Goal: Task Accomplishment & Management: Use online tool/utility

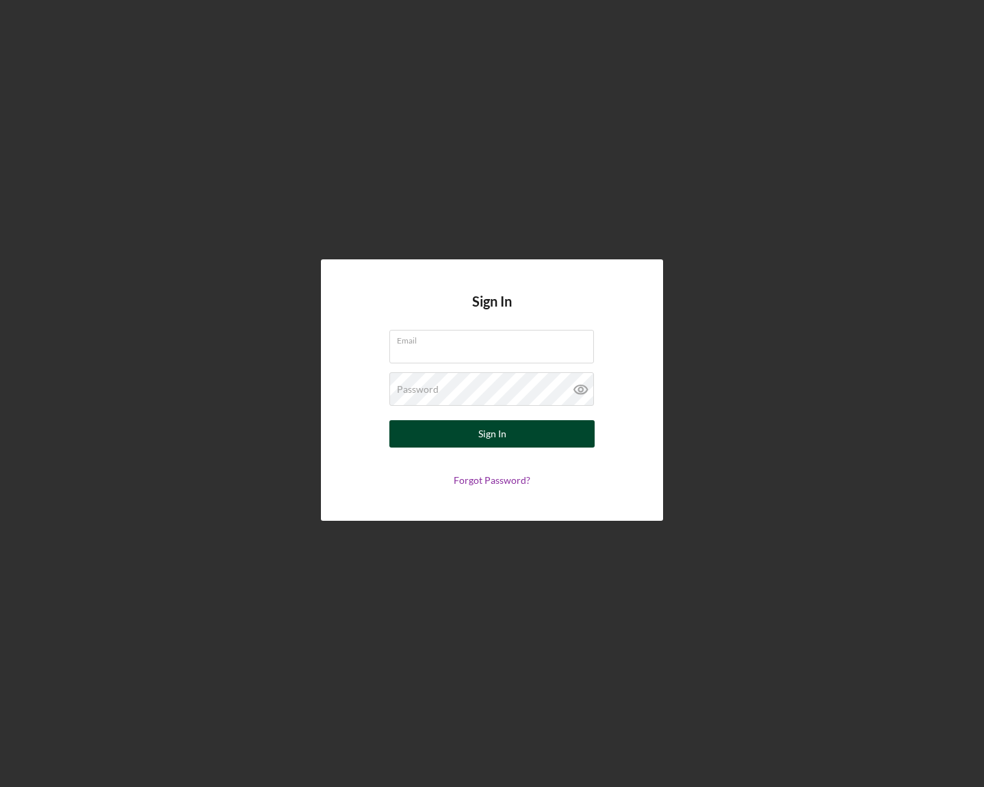
type input "[PERSON_NAME][EMAIL_ADDRESS][PERSON_NAME][DOMAIN_NAME]"
click at [467, 432] on button "Sign In" at bounding box center [491, 433] width 205 height 27
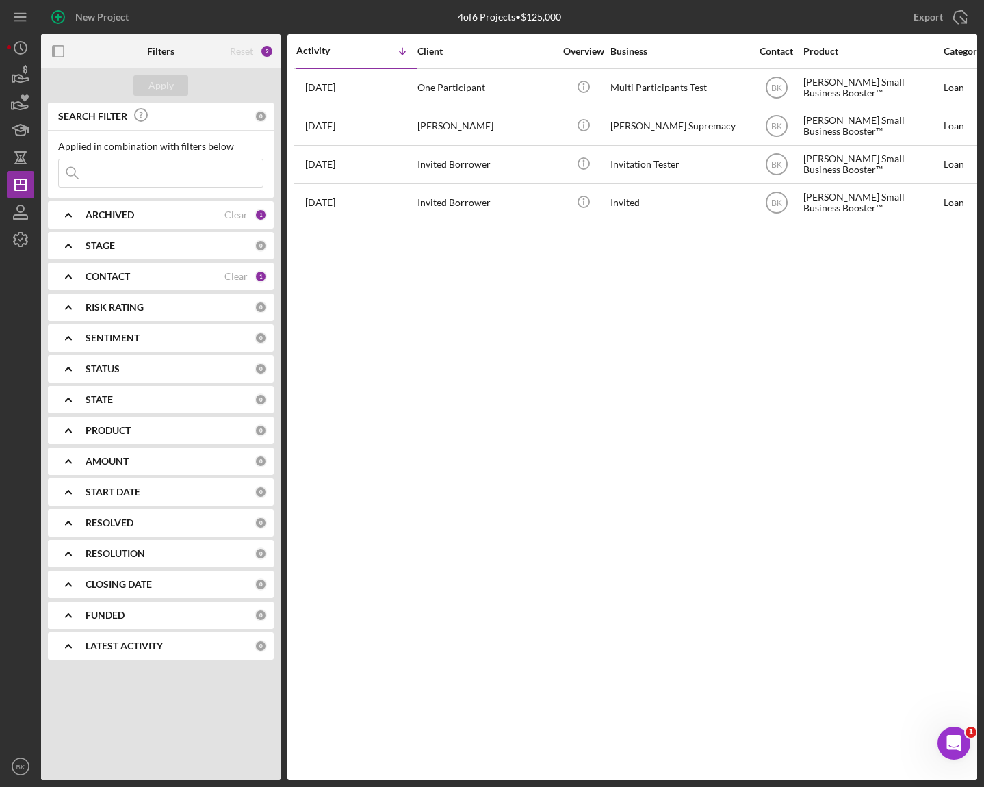
click at [25, 257] on div at bounding box center [20, 502] width 27 height 499
click at [25, 237] on icon "button" at bounding box center [20, 239] width 34 height 34
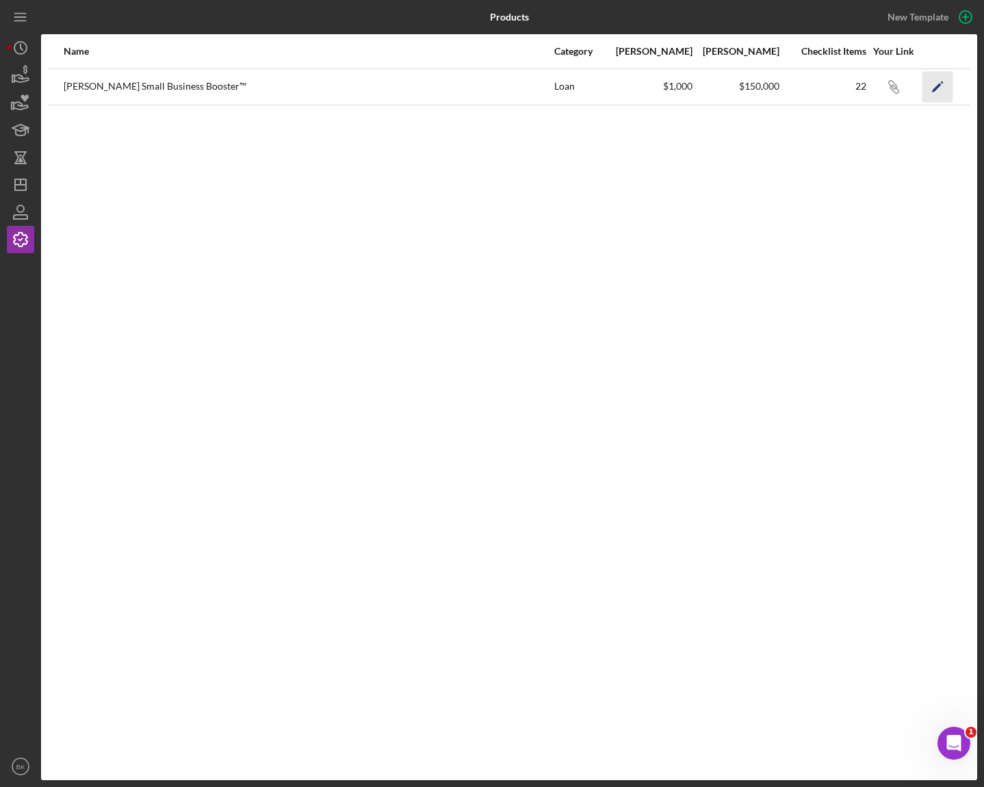
click at [941, 83] on icon "button" at bounding box center [941, 82] width 3 height 3
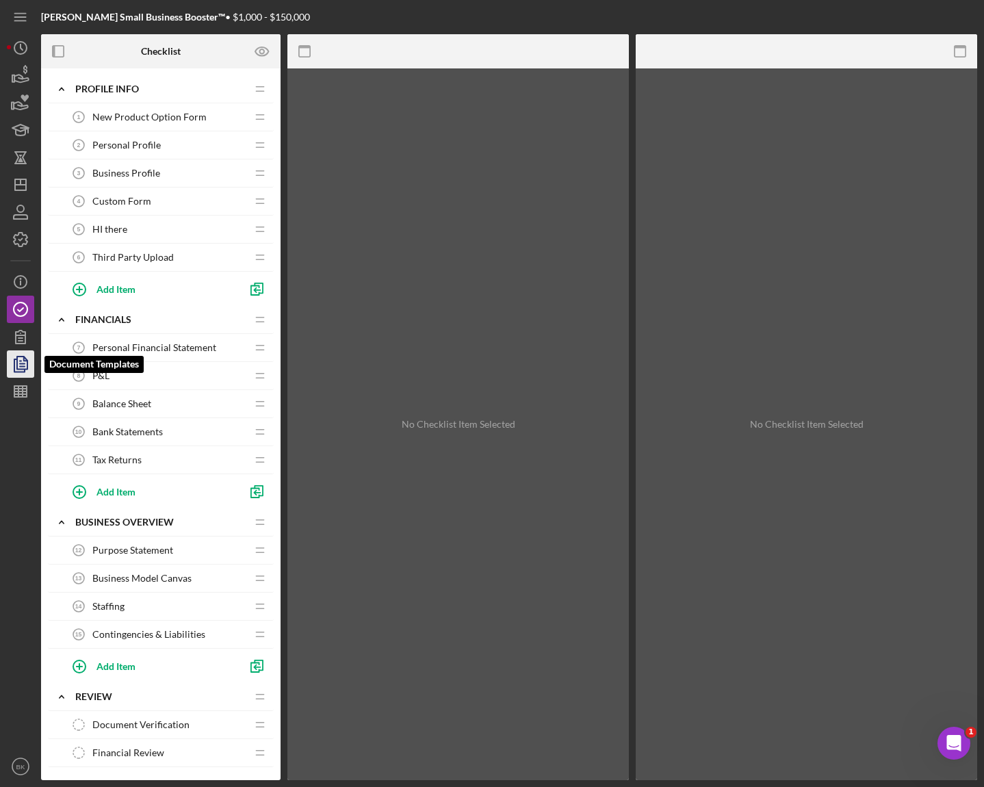
click at [19, 373] on icon "button" at bounding box center [20, 364] width 34 height 34
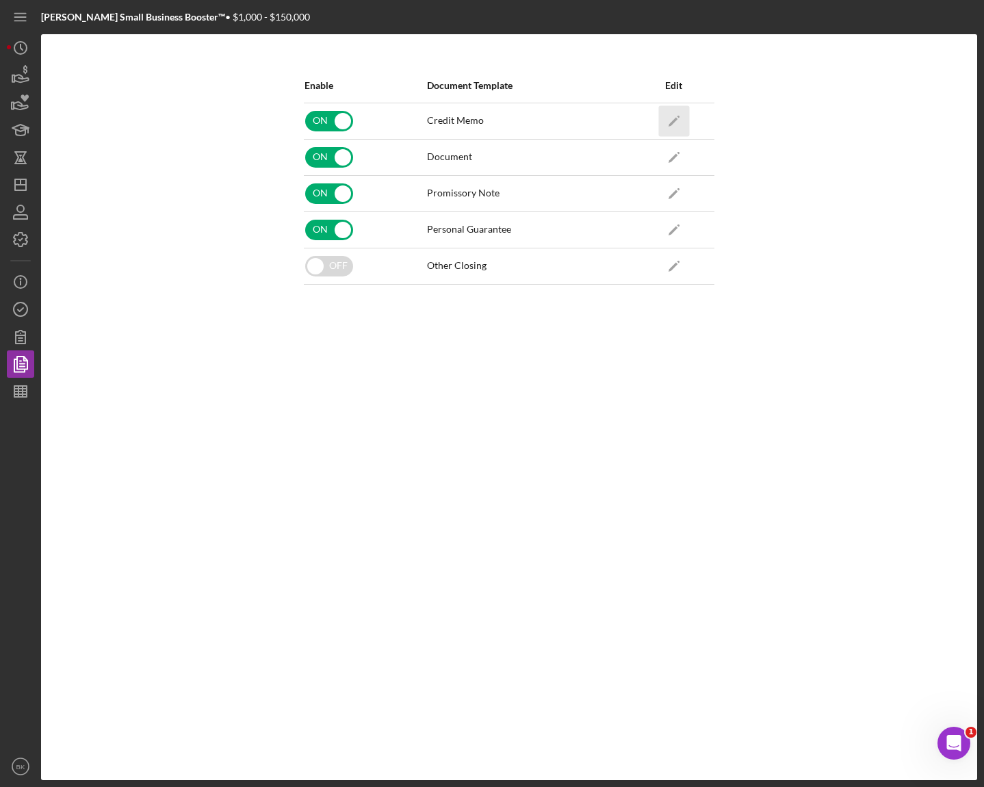
click at [673, 112] on icon "Icon/Edit" at bounding box center [673, 120] width 31 height 31
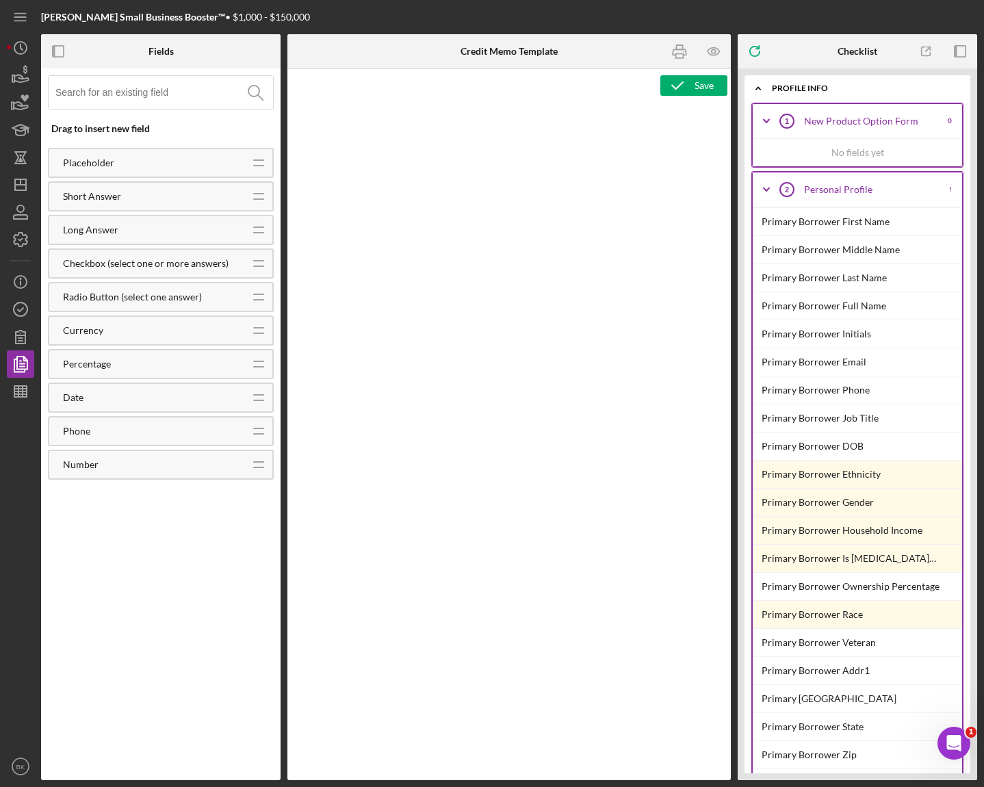
type textarea "<h1>Credit Memo</h1> <p><span id="e2e4ac84-c79b-407b-a845-d13cb1334624" class="…"
click at [136, 94] on input at bounding box center [164, 92] width 218 height 33
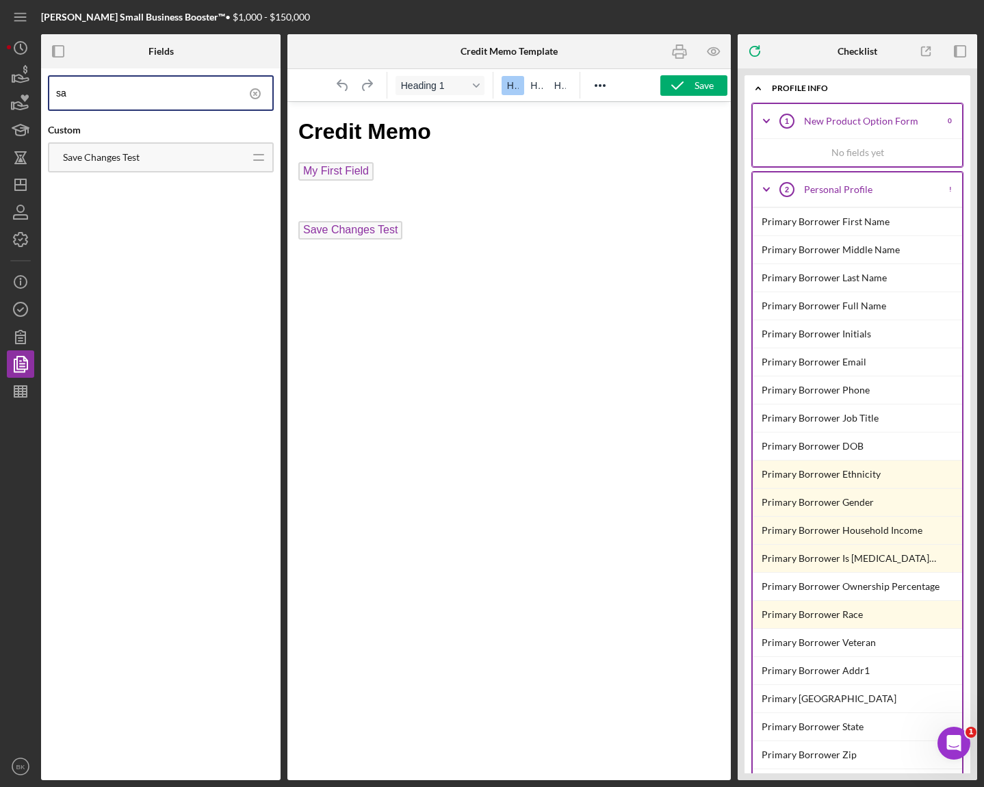
type input "s"
